Goal: Navigation & Orientation: Find specific page/section

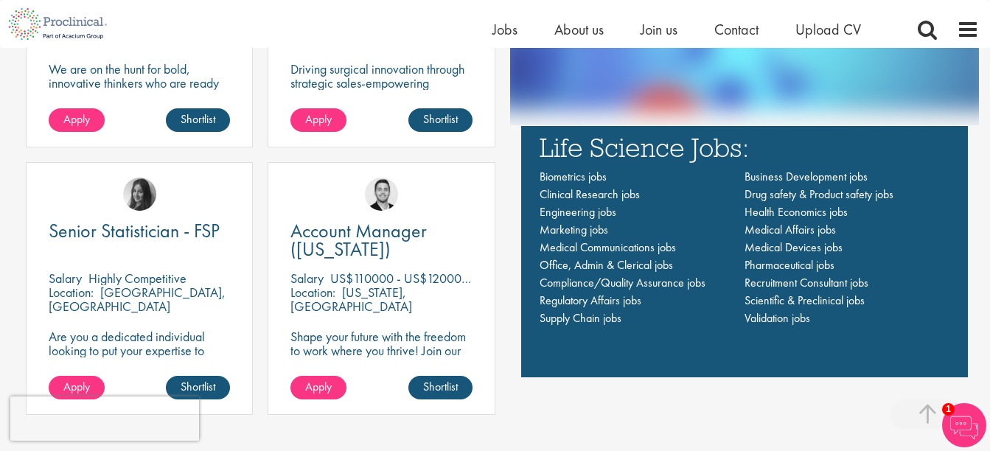
scroll to position [958, 0]
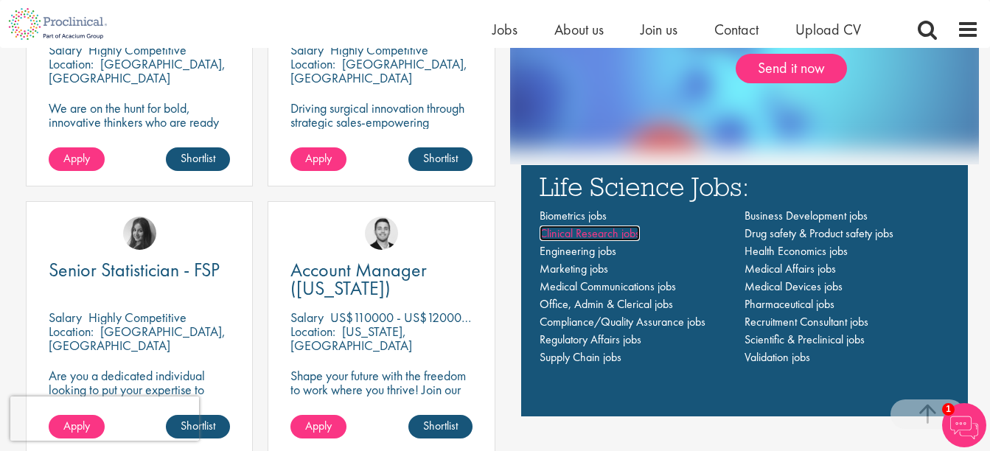
click at [594, 235] on span "Clinical Research jobs" at bounding box center [589, 233] width 100 height 15
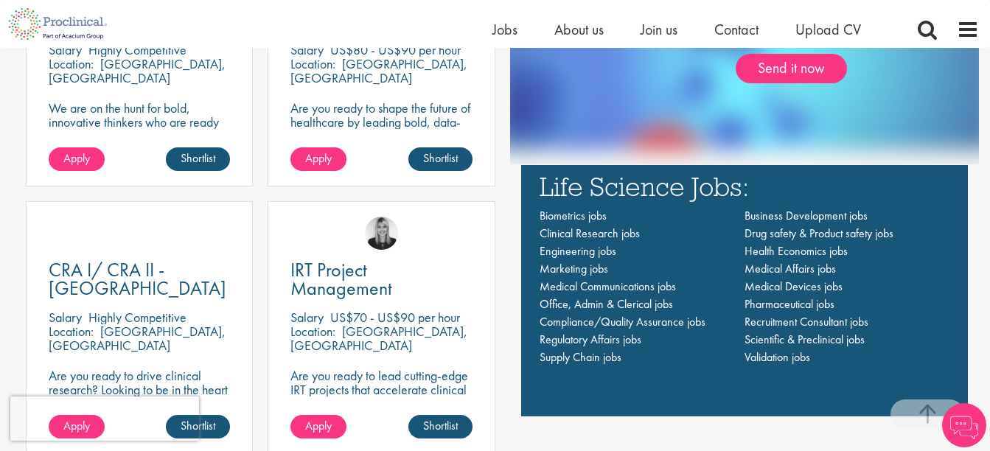
scroll to position [958, 0]
